Goal: Find specific page/section: Find specific page/section

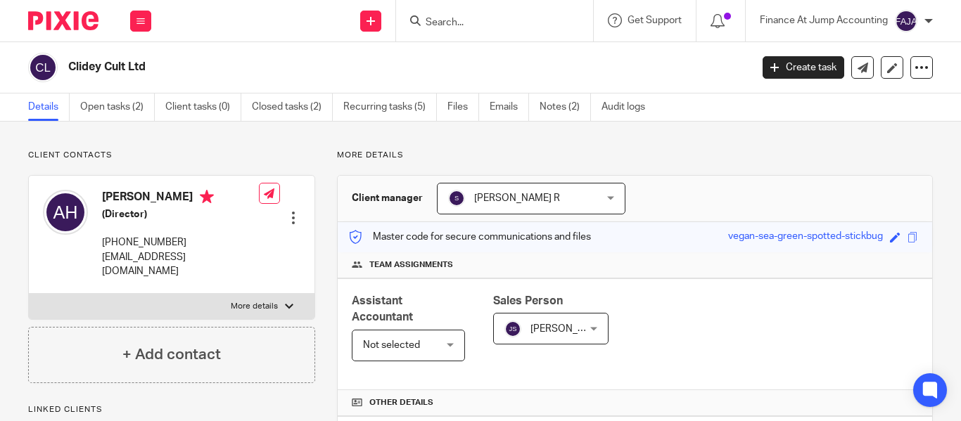
click at [442, 19] on input "Search" at bounding box center [487, 23] width 127 height 13
type input "l"
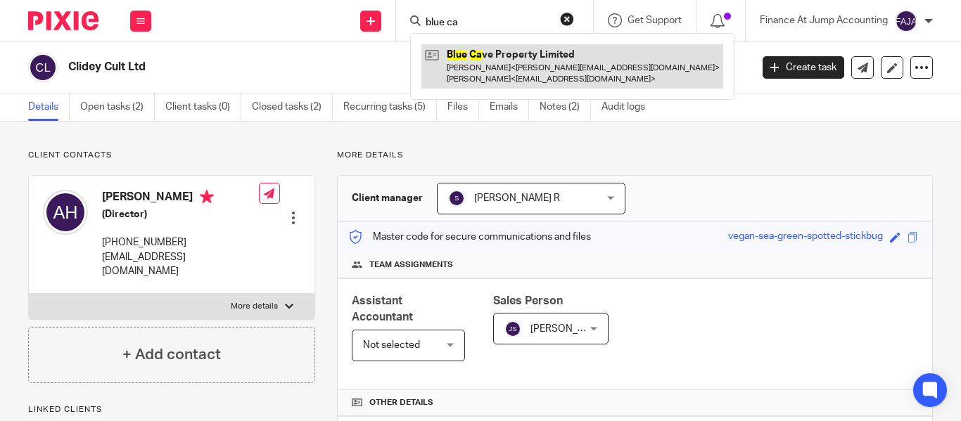
type input "blue ca"
click at [504, 75] on link at bounding box center [572, 66] width 302 height 44
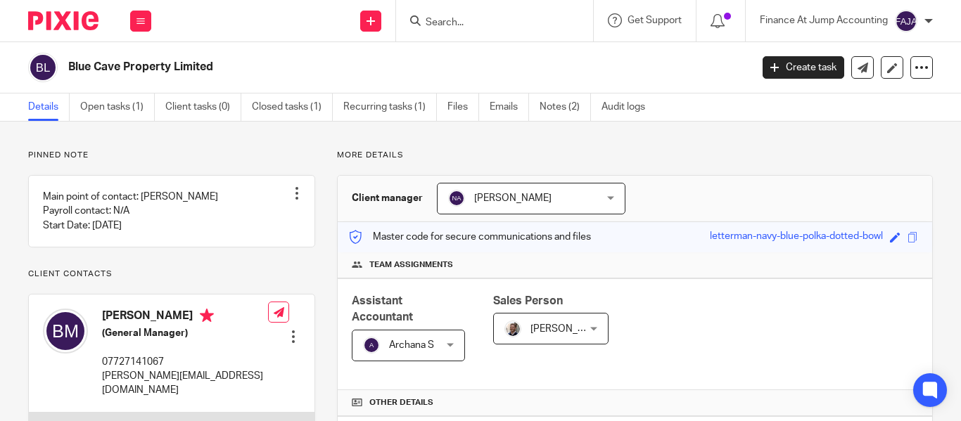
scroll to position [39, 0]
